Goal: Find specific page/section: Find specific page/section

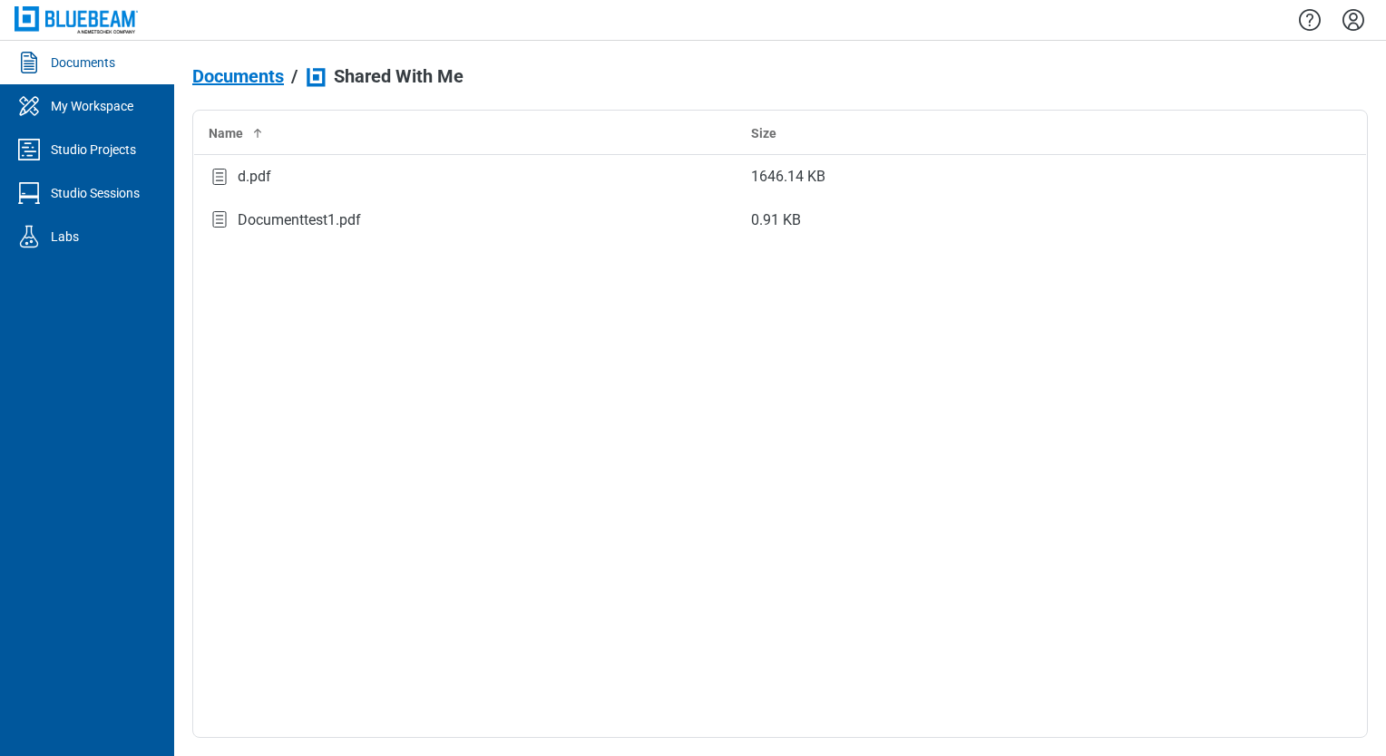
click at [214, 74] on span "Documents" at bounding box center [238, 76] width 92 height 20
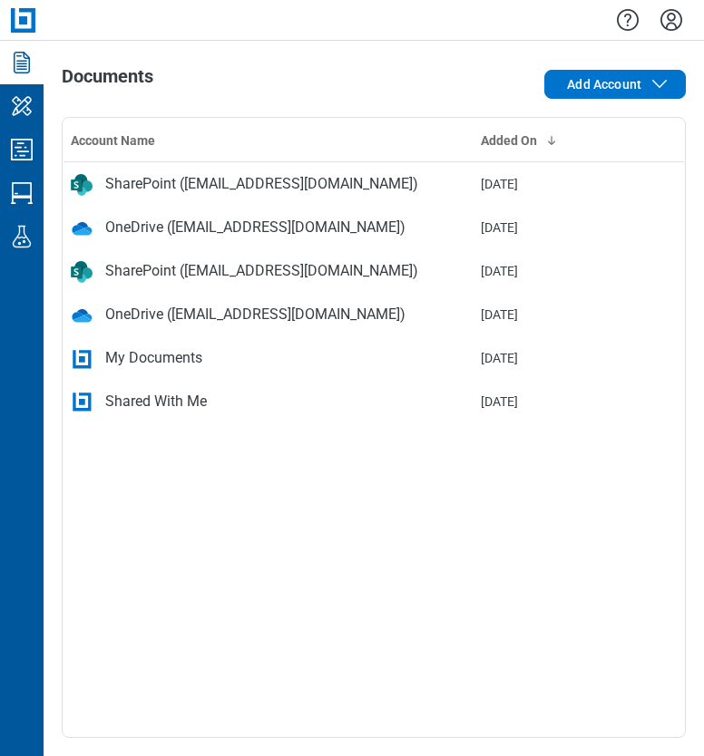
click at [31, 53] on icon "Documents" at bounding box center [21, 62] width 29 height 29
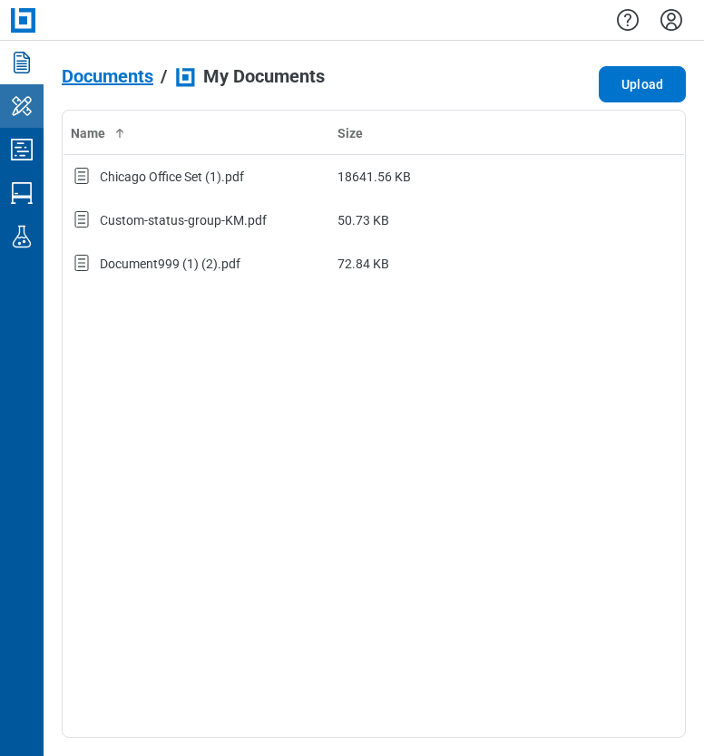
click at [20, 104] on icon "My Workspace" at bounding box center [22, 106] width 20 height 19
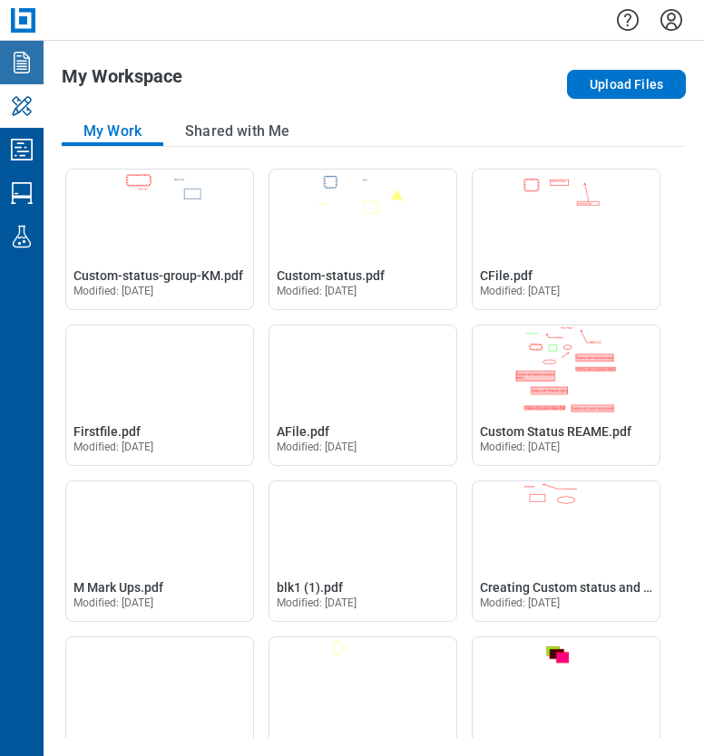
click at [2, 60] on link "Documents" at bounding box center [22, 63] width 44 height 44
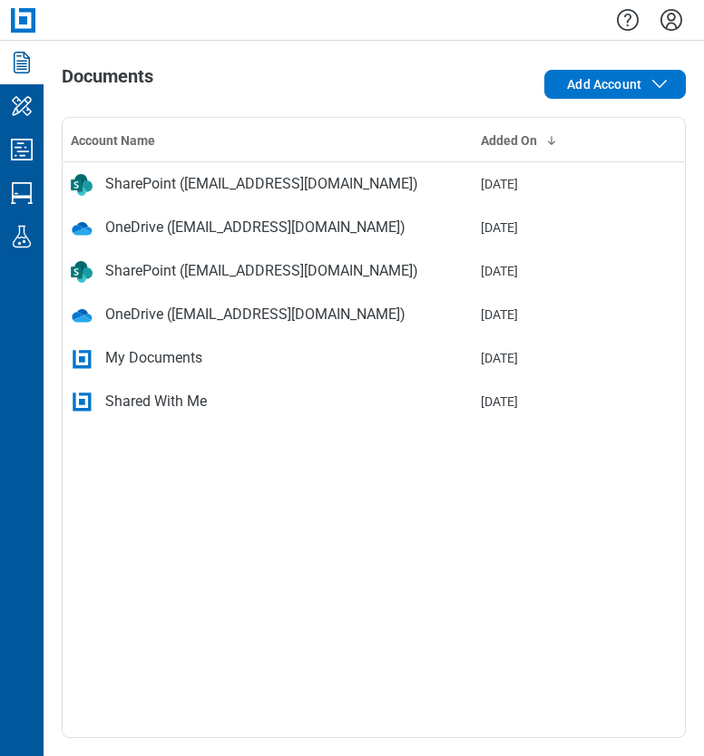
click at [134, 358] on div "My Documents" at bounding box center [153, 358] width 97 height 22
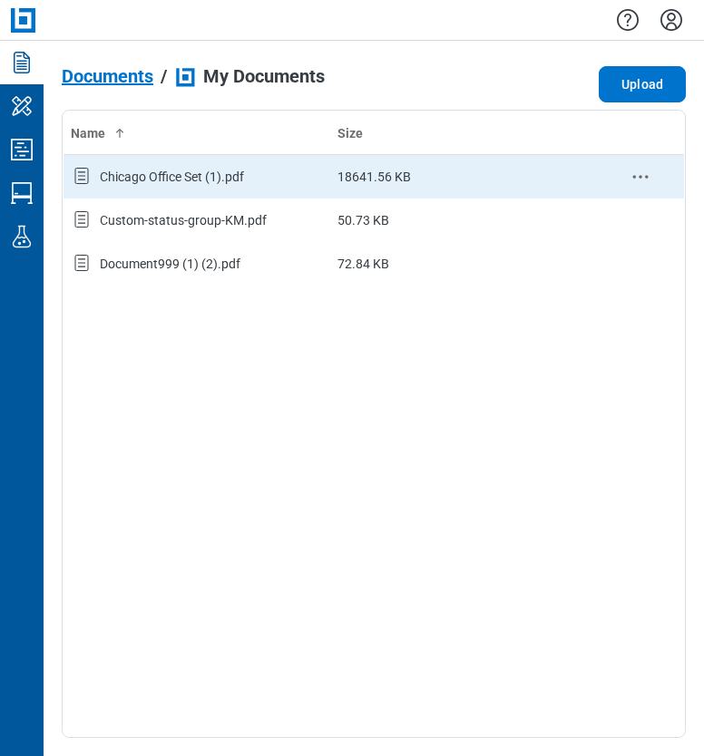
click at [504, 180] on td "18641.56 KB" at bounding box center [463, 177] width 267 height 44
click at [641, 173] on icon "context-menu" at bounding box center [640, 177] width 22 height 22
